Goal: Task Accomplishment & Management: Complete application form

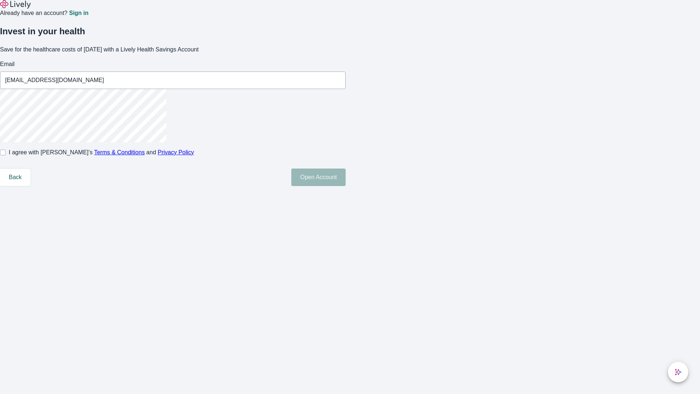
click at [6, 155] on input "I agree with Lively’s Terms & Conditions and Privacy Policy" at bounding box center [3, 153] width 6 height 6
checkbox input "true"
click at [346, 186] on button "Open Account" at bounding box center [318, 178] width 54 height 18
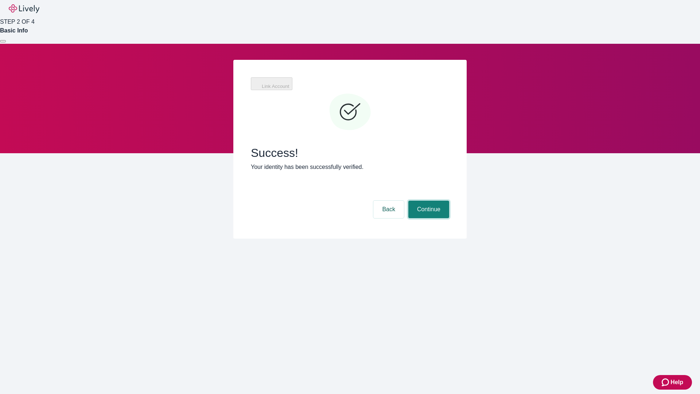
click at [428, 201] on button "Continue" at bounding box center [428, 210] width 41 height 18
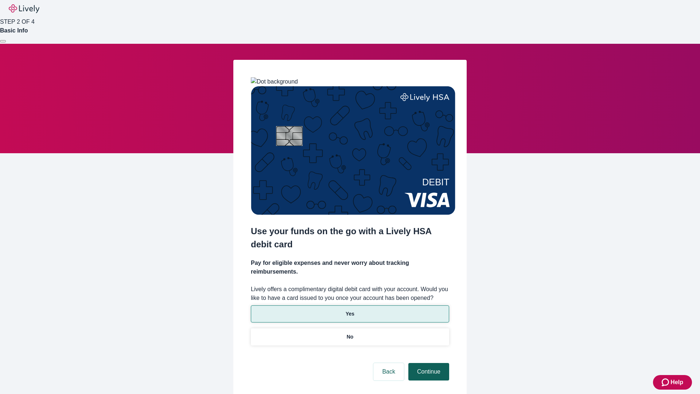
click at [350, 310] on p "Yes" at bounding box center [350, 314] width 9 height 8
click at [428, 363] on button "Continue" at bounding box center [428, 372] width 41 height 18
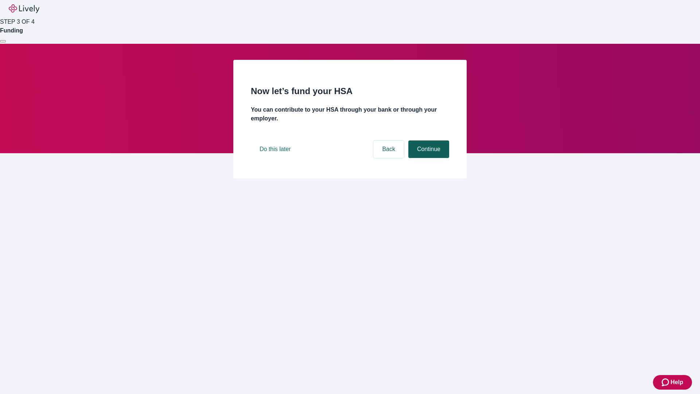
click at [428, 158] on button "Continue" at bounding box center [428, 149] width 41 height 18
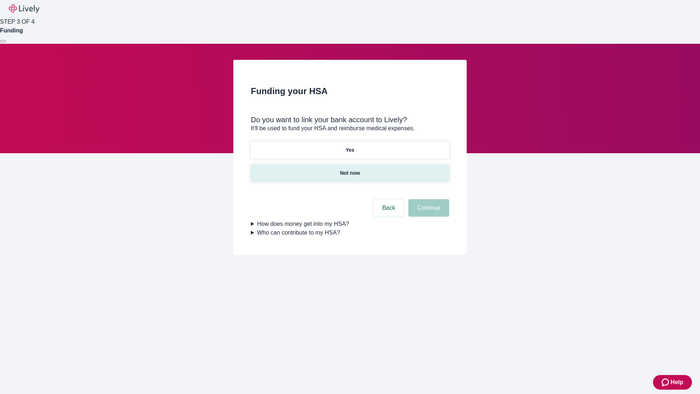
click at [350, 169] on p "Not now" at bounding box center [350, 173] width 20 height 8
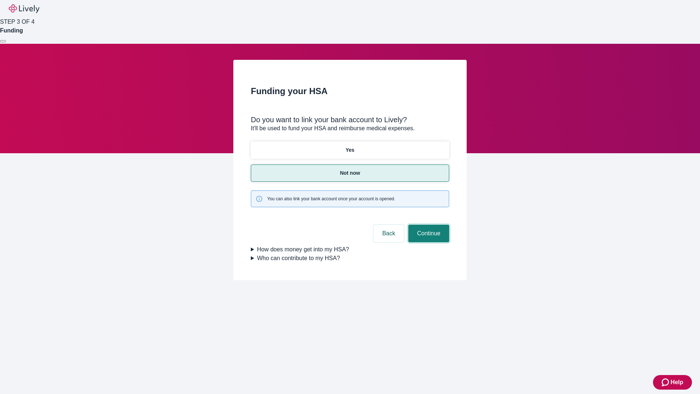
click at [428, 225] on button "Continue" at bounding box center [428, 234] width 41 height 18
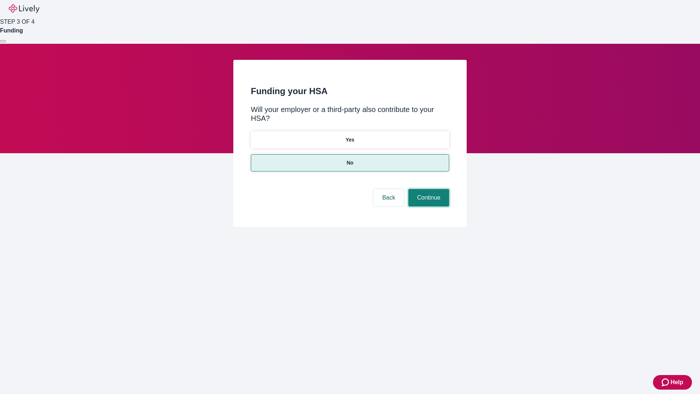
click at [428, 189] on button "Continue" at bounding box center [428, 198] width 41 height 18
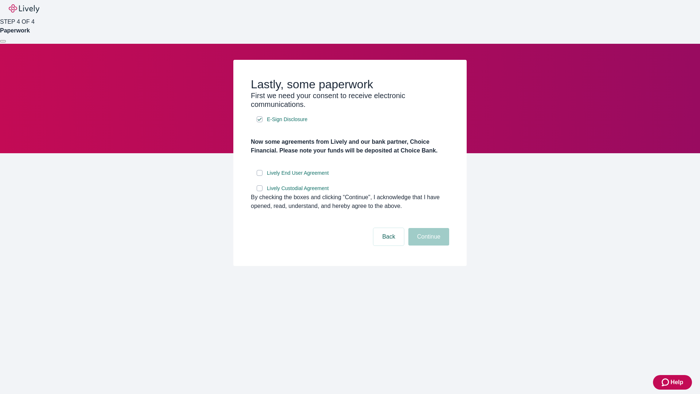
click at [260, 176] on input "Lively End User Agreement" at bounding box center [260, 173] width 6 height 6
checkbox input "true"
click at [260, 191] on input "Lively Custodial Agreement" at bounding box center [260, 188] width 6 height 6
checkbox input "true"
click at [428, 245] on button "Continue" at bounding box center [428, 237] width 41 height 18
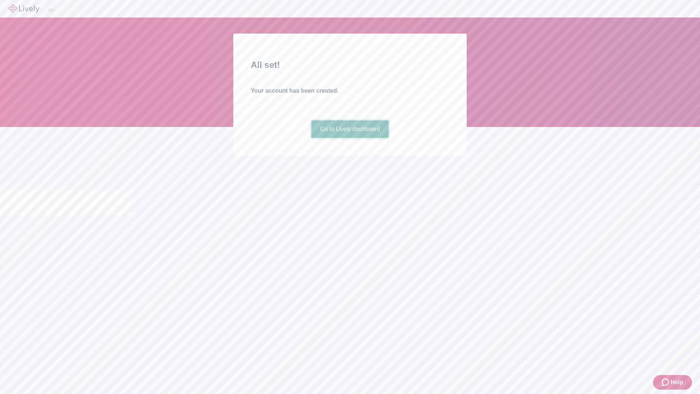
click at [350, 138] on link "Go to Lively dashboard" at bounding box center [350, 129] width 78 height 18
